Goal: Task Accomplishment & Management: Manage account settings

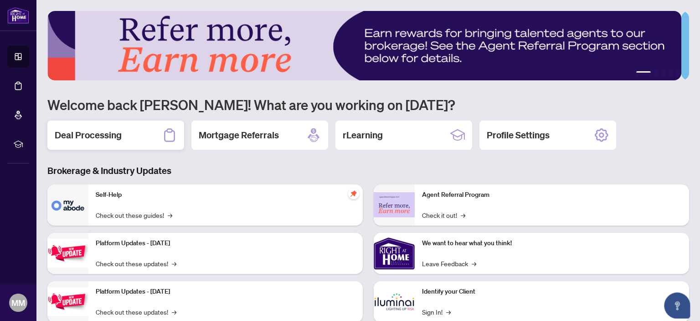
click at [97, 135] on h2 "Deal Processing" at bounding box center [88, 135] width 67 height 13
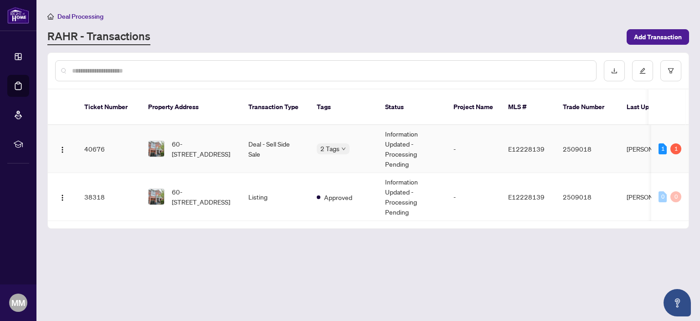
click at [201, 125] on td "60-[STREET_ADDRESS]" at bounding box center [191, 149] width 100 height 48
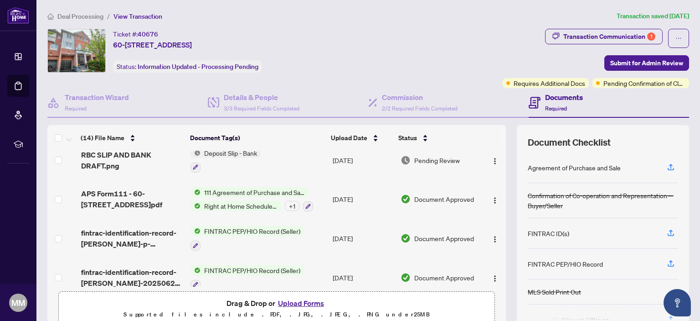
scroll to position [395, 0]
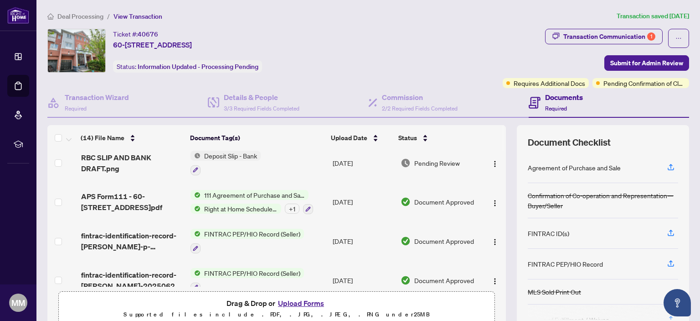
click at [288, 203] on div "+ 1" at bounding box center [292, 208] width 15 height 10
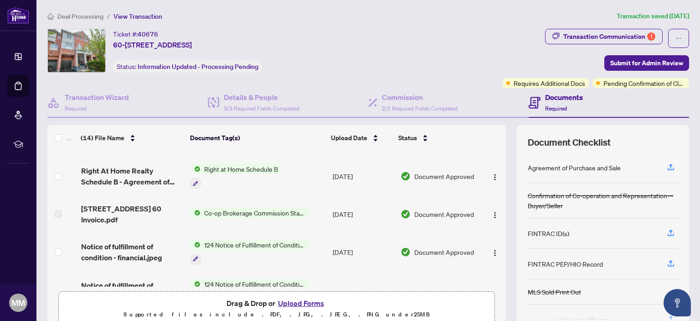
scroll to position [0, 0]
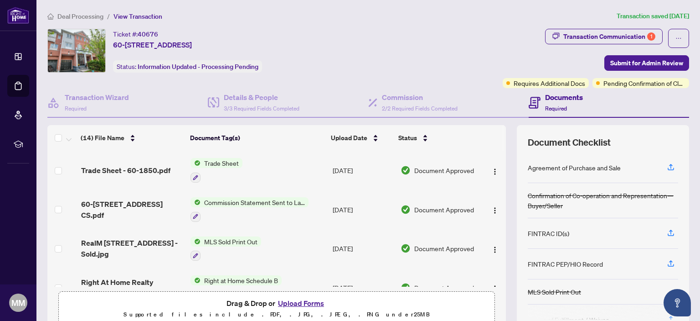
click at [438, 29] on div "Ticket #: 40676 60-[STREET_ADDRESS][PERSON_NAME] Status: Information Updated - …" at bounding box center [273, 51] width 452 height 44
click at [584, 36] on div "Transaction Communication 1" at bounding box center [610, 36] width 92 height 15
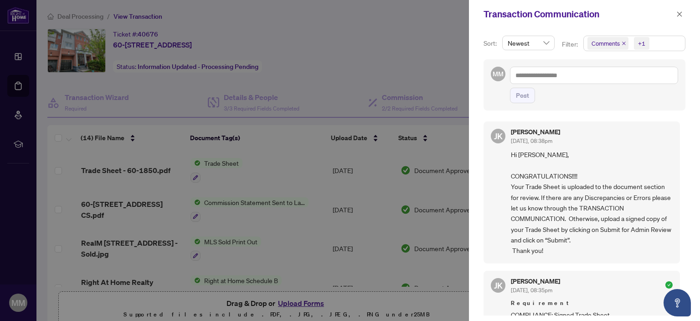
click at [383, 41] on div at bounding box center [350, 160] width 700 height 321
click at [681, 13] on icon "close" at bounding box center [680, 13] width 5 height 5
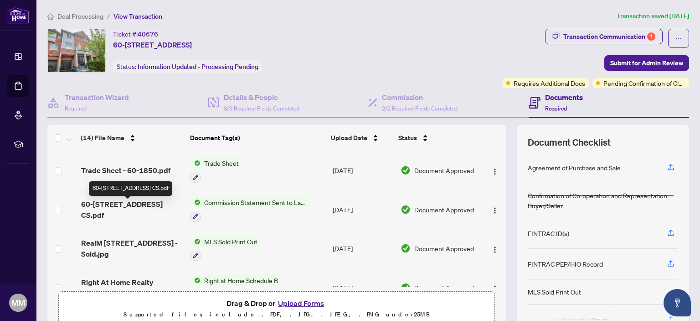
click at [129, 207] on span "60-[STREET_ADDRESS] CS.pdf" at bounding box center [132, 209] width 103 height 22
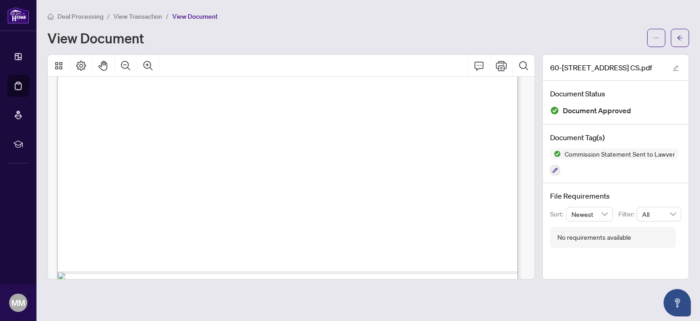
scroll to position [413, 0]
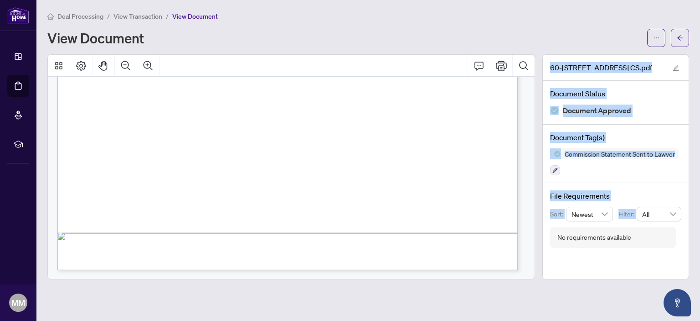
drag, startPoint x: 542, startPoint y: 244, endPoint x: 527, endPoint y: 90, distance: 154.9
click at [527, 90] on div "60-[STREET_ADDRESS]pdf Document Status Document Approved Document Tag(s) Commis…" at bounding box center [368, 166] width 649 height 225
click at [475, 114] on div "Page 1" at bounding box center [438, 166] width 763 height 987
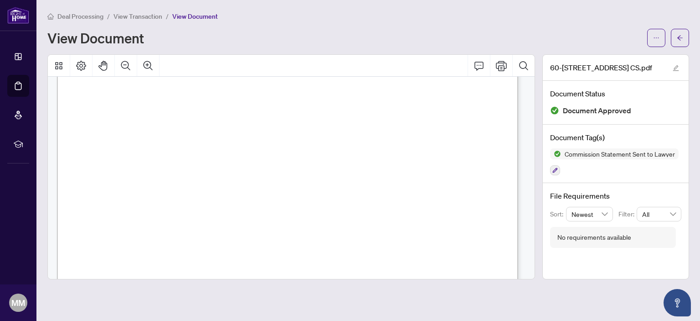
scroll to position [0, 0]
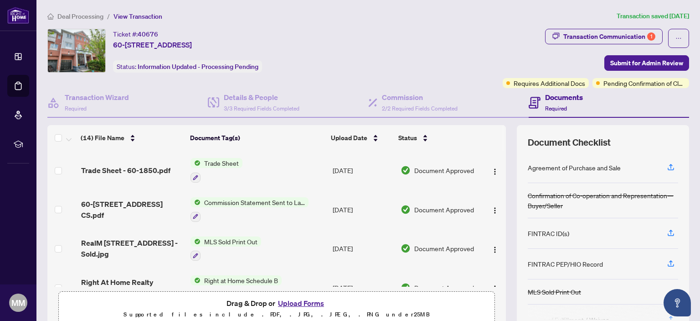
click at [394, 36] on div "Ticket #: 40676 60-[STREET_ADDRESS][PERSON_NAME] Status: Information Updated - …" at bounding box center [273, 51] width 452 height 44
